Goal: Information Seeking & Learning: Check status

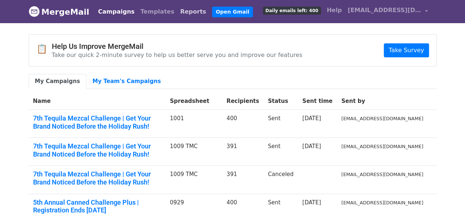
click at [177, 8] on link "Reports" at bounding box center [193, 11] width 32 height 15
click at [177, 13] on link "Reports" at bounding box center [193, 11] width 32 height 15
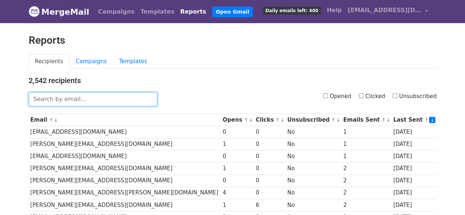
drag, startPoint x: 0, startPoint y: 0, endPoint x: 121, endPoint y: 101, distance: 158.0
click at [121, 101] on input "text" at bounding box center [93, 99] width 129 height 14
paste input "After careful consideration, we have decided to discontinue our business relati…"
type input "After careful consideration, we have decided to discontinue our business relati…"
type input "blackfeatherwhiskey.co"
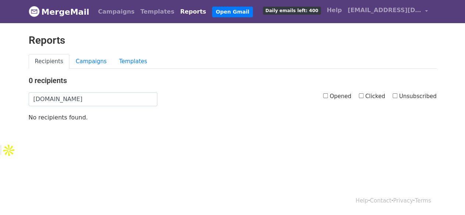
click at [56, 59] on link "Recipients" at bounding box center [49, 61] width 41 height 15
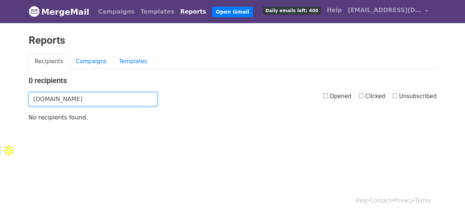
drag, startPoint x: 105, startPoint y: 98, endPoint x: 0, endPoint y: 86, distance: 105.7
click at [0, 86] on body "MergeMail Campaigns Templates Reports Open Gmail Daily emails left: 400 Help [E…" at bounding box center [232, 82] width 465 height 165
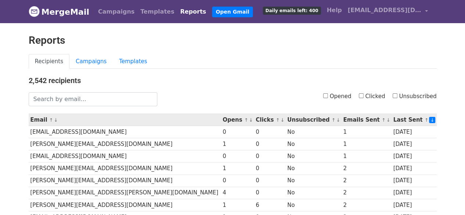
click at [244, 118] on small "↑ ↓" at bounding box center [248, 120] width 8 height 6
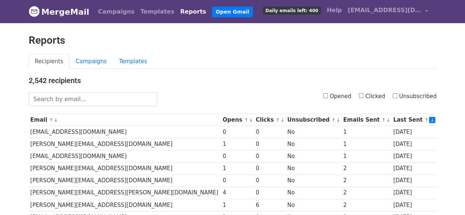
click at [362, 95] on input "Clicked" at bounding box center [360, 95] width 5 height 5
checkbox input "true"
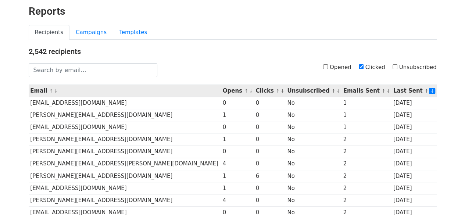
click at [254, 86] on th "Clicks ↑ ↓" at bounding box center [270, 91] width 32 height 12
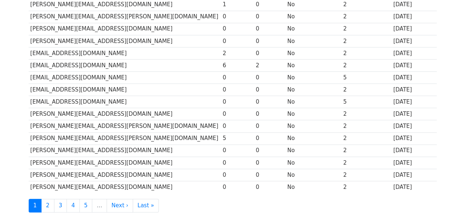
scroll to position [354, 0]
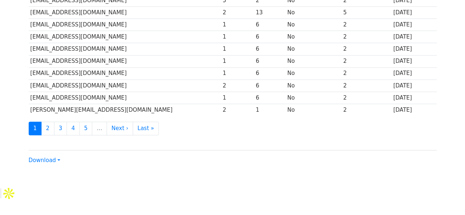
scroll to position [378, 0]
